Goal: Task Accomplishment & Management: Manage account settings

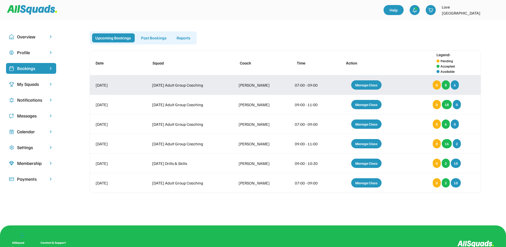
click at [367, 83] on div "Manage Class" at bounding box center [366, 84] width 30 height 9
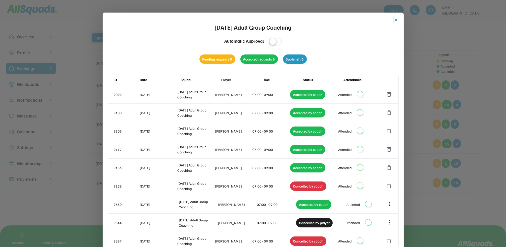
click at [395, 19] on button "close" at bounding box center [396, 20] width 5 height 5
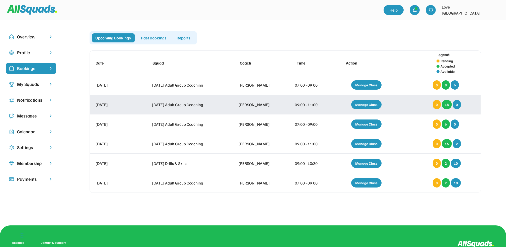
click at [370, 89] on div "Manage Class" at bounding box center [366, 104] width 30 height 9
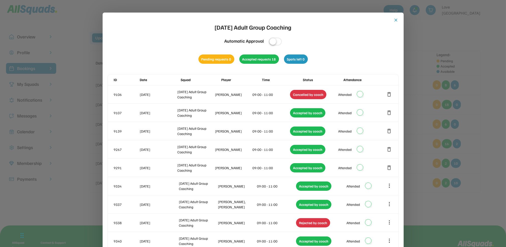
click at [395, 21] on button "close" at bounding box center [396, 20] width 5 height 5
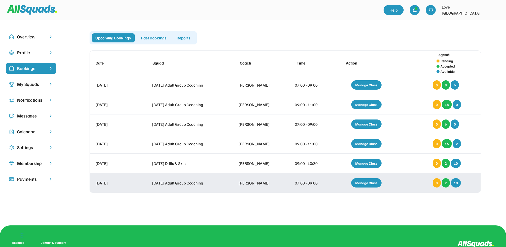
click at [365, 89] on div "Manage Class" at bounding box center [366, 182] width 30 height 9
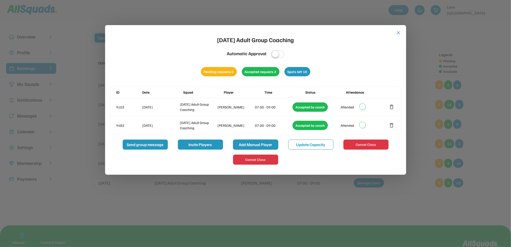
click at [246, 89] on button "Add Manual Player" at bounding box center [255, 144] width 45 height 10
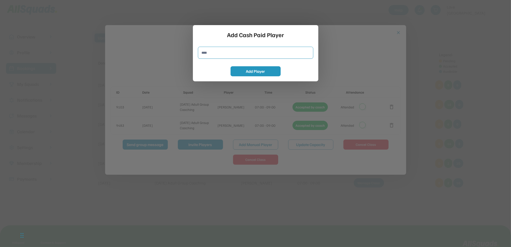
click at [209, 53] on input "input" at bounding box center [255, 53] width 115 height 12
type input "**********"
click at [270, 69] on button "Add Player" at bounding box center [256, 71] width 50 height 10
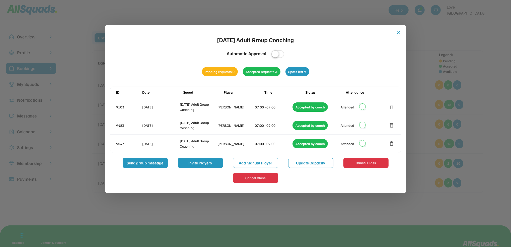
click at [397, 32] on button "close" at bounding box center [398, 32] width 5 height 5
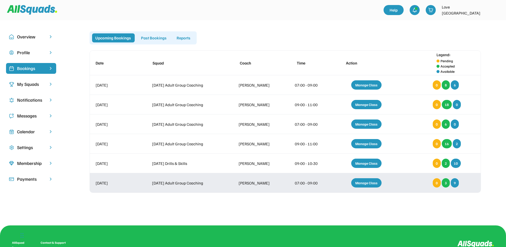
click at [365, 89] on div "Manage Class" at bounding box center [366, 182] width 30 height 9
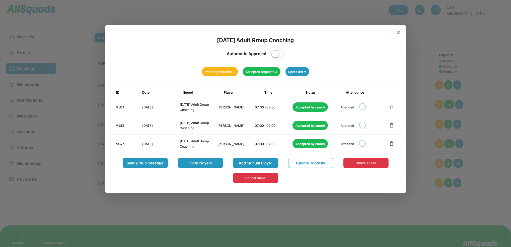
click at [252, 89] on button "Add Manual Player" at bounding box center [255, 163] width 45 height 10
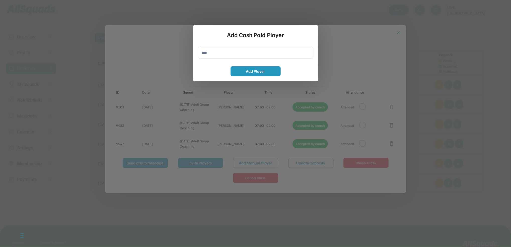
click at [378, 17] on div at bounding box center [255, 123] width 511 height 247
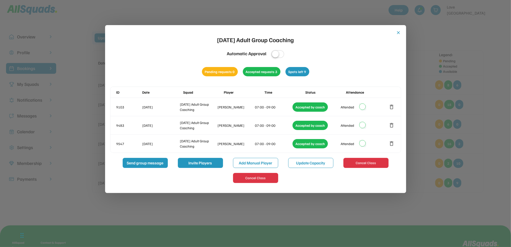
click at [397, 30] on div "close [DATE] Adult Group Coaching Automatic Approval Pending requests 0 Accepte…" at bounding box center [255, 109] width 301 height 168
click at [400, 33] on button "close" at bounding box center [398, 32] width 5 height 5
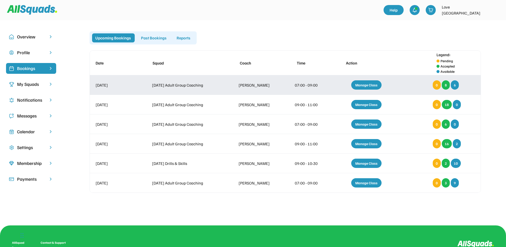
click at [370, 84] on div "Manage Class" at bounding box center [366, 84] width 30 height 9
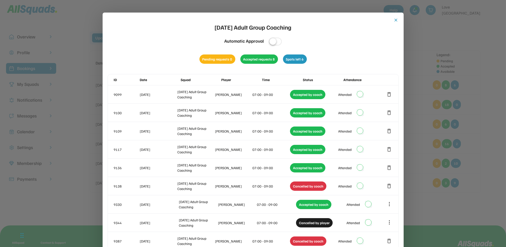
click at [396, 18] on button "close" at bounding box center [396, 20] width 5 height 5
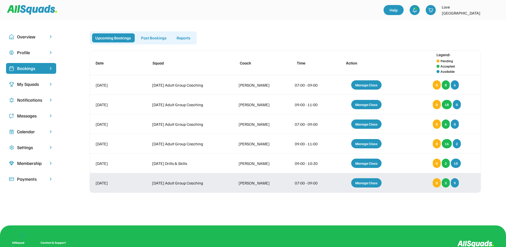
click at [366, 89] on div "Manage Class" at bounding box center [366, 182] width 30 height 9
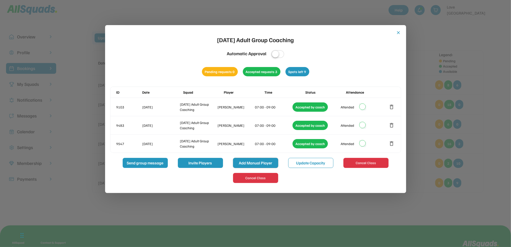
click at [255, 89] on button "Add Manual Player" at bounding box center [255, 163] width 45 height 10
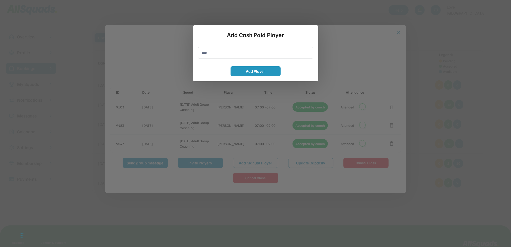
click at [203, 54] on input "input" at bounding box center [255, 53] width 115 height 12
type input "**********"
click at [241, 68] on button "Add Player" at bounding box center [256, 71] width 50 height 10
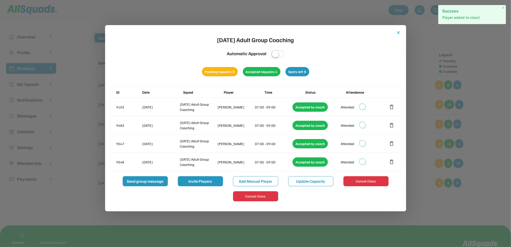
click at [398, 32] on button "close" at bounding box center [398, 32] width 5 height 5
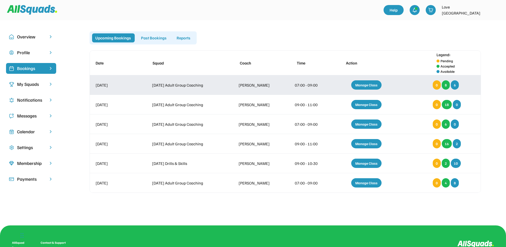
click at [364, 82] on div "Manage Class" at bounding box center [366, 84] width 30 height 9
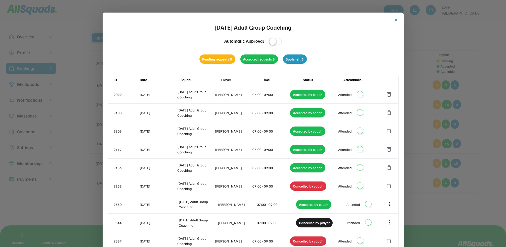
click at [395, 21] on button "close" at bounding box center [396, 20] width 5 height 5
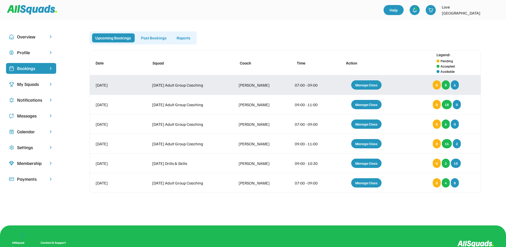
click at [370, 86] on div "Manage Class" at bounding box center [366, 84] width 30 height 9
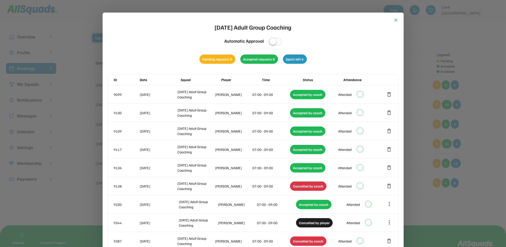
click at [395, 18] on button "close" at bounding box center [396, 20] width 5 height 5
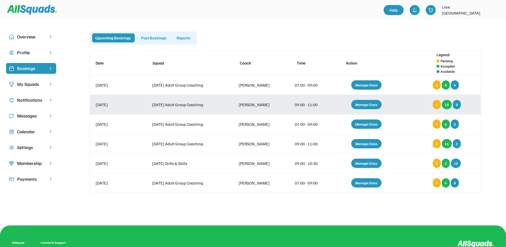
click at [372, 89] on div "Manage Class" at bounding box center [366, 104] width 30 height 9
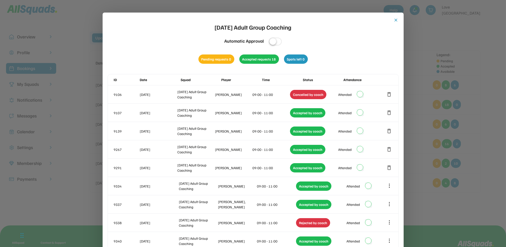
click at [394, 20] on button "close" at bounding box center [396, 20] width 5 height 5
